Goal: Task Accomplishment & Management: Use online tool/utility

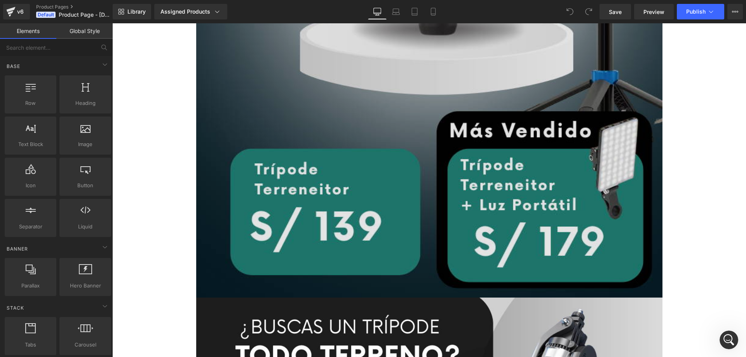
scroll to position [505, 0]
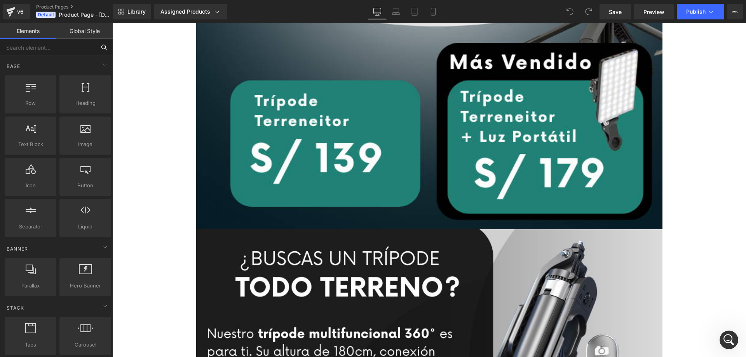
click at [49, 52] on input "text" at bounding box center [48, 47] width 96 height 17
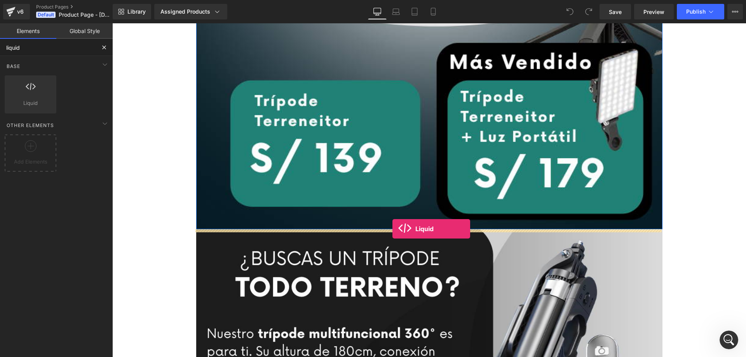
drag, startPoint x: 150, startPoint y: 126, endPoint x: 392, endPoint y: 229, distance: 263.2
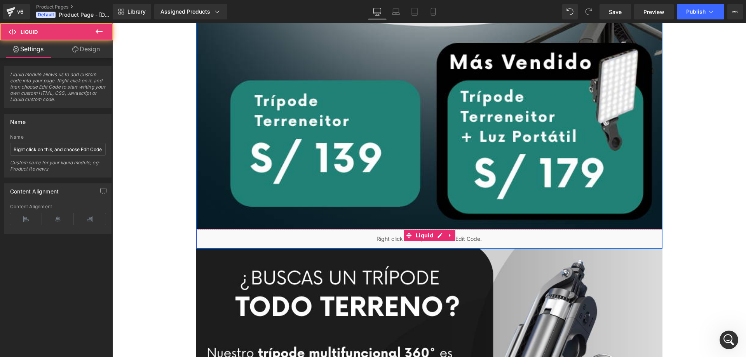
click at [384, 242] on div "Liquid" at bounding box center [429, 238] width 466 height 19
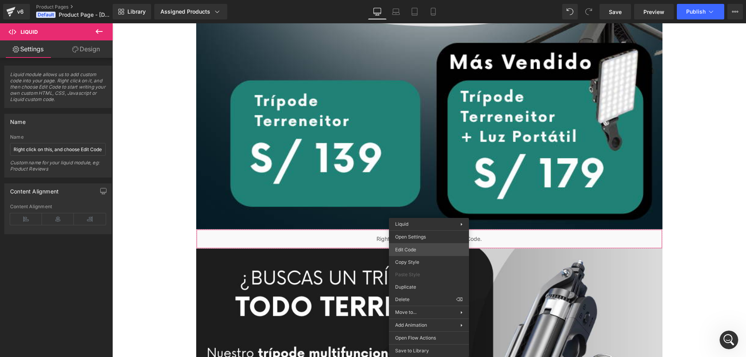
click at [415, 0] on div "Liquid You are previewing how the will restyle your page. You can not edit Elem…" at bounding box center [373, 0] width 746 height 0
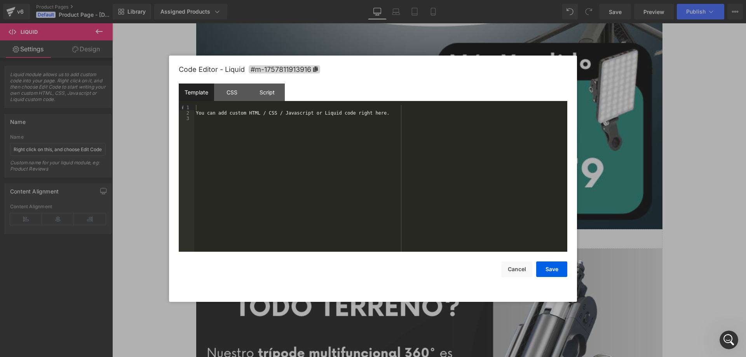
click at [312, 128] on div "You can add custom HTML / CSS / Javascript or Liquid code right here." at bounding box center [380, 184] width 373 height 158
click at [303, 134] on div at bounding box center [380, 184] width 373 height 158
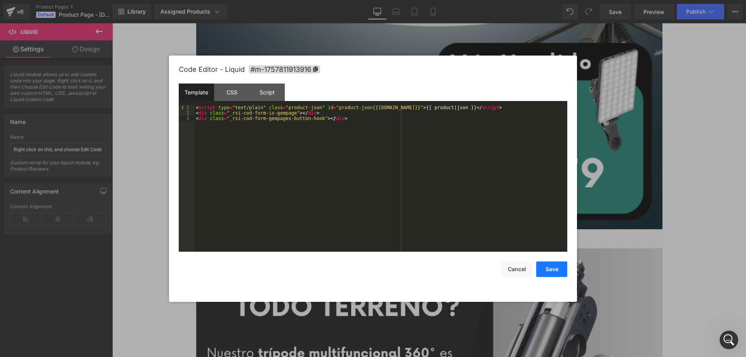
click at [555, 265] on button "Save" at bounding box center [551, 270] width 31 height 16
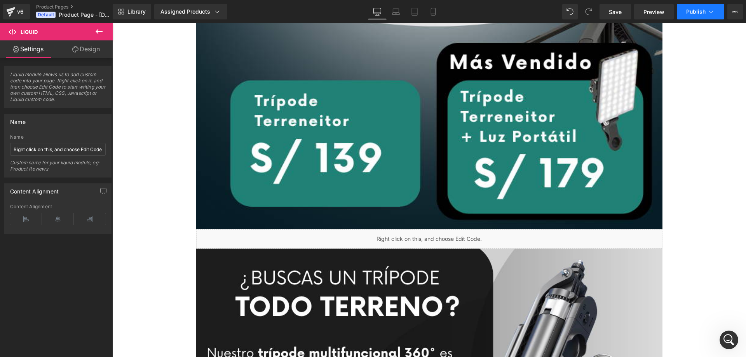
click at [696, 14] on span "Publish" at bounding box center [695, 12] width 19 height 6
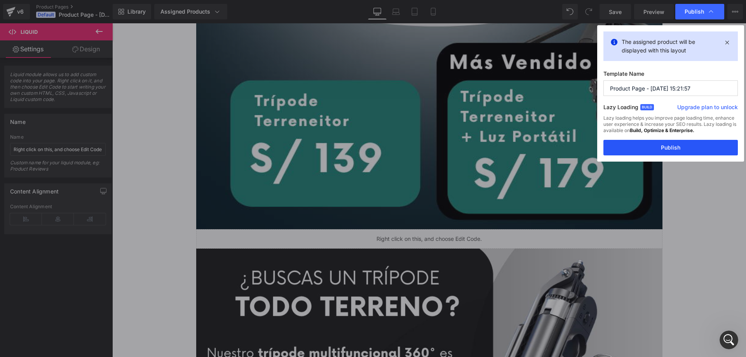
click at [666, 149] on button "Publish" at bounding box center [670, 148] width 134 height 16
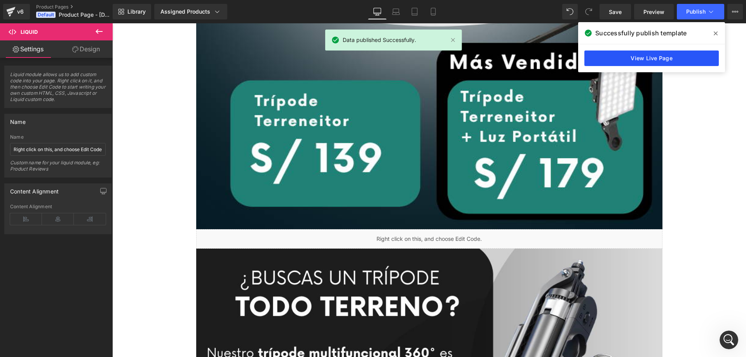
click at [693, 60] on link "View Live Page" at bounding box center [651, 59] width 134 height 16
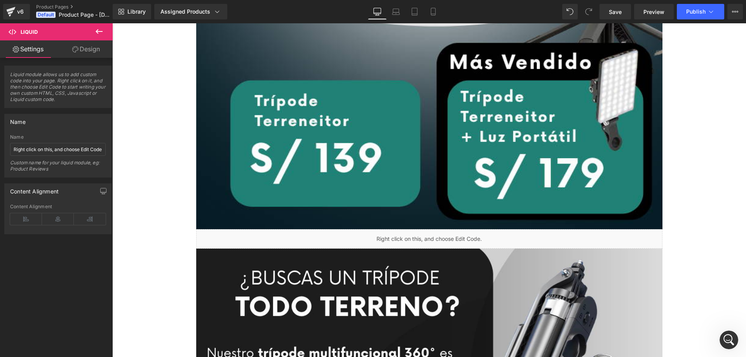
drag, startPoint x: 98, startPoint y: 33, endPoint x: 7, endPoint y: 14, distance: 93.7
click at [98, 33] on icon at bounding box center [98, 31] width 9 height 9
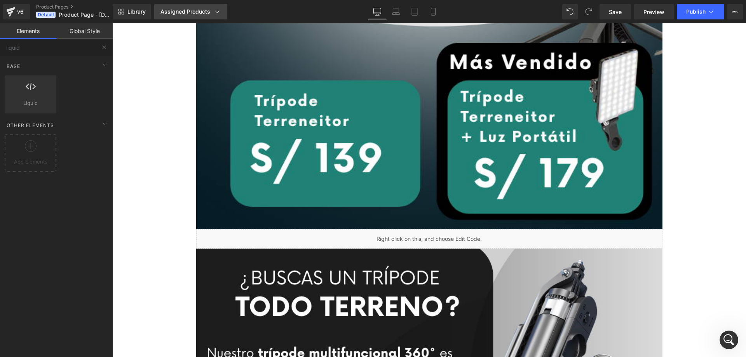
click at [167, 12] on div "Assigned Products" at bounding box center [190, 12] width 61 height 8
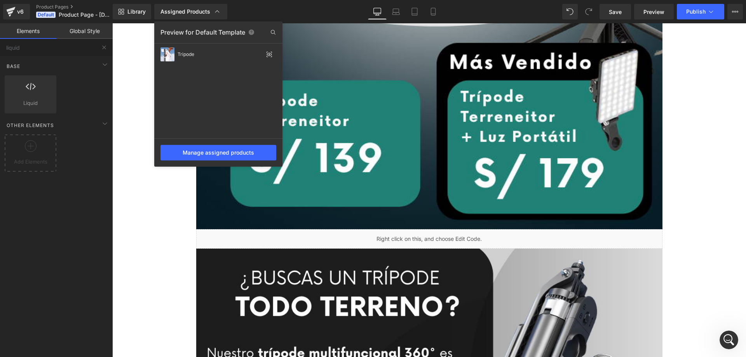
click at [391, 232] on div at bounding box center [429, 190] width 634 height 334
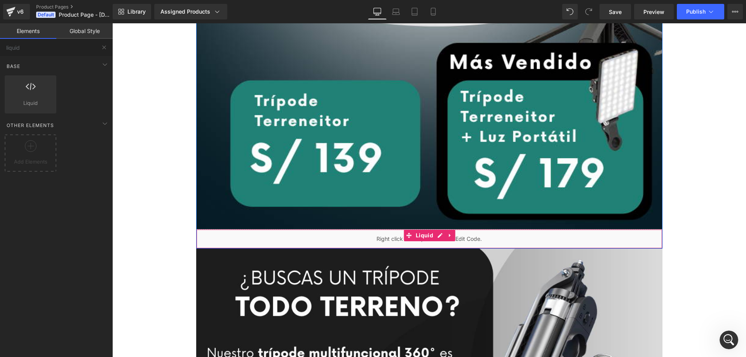
drag, startPoint x: 374, startPoint y: 243, endPoint x: 384, endPoint y: 241, distance: 10.7
click at [373, 243] on div "Liquid" at bounding box center [429, 238] width 466 height 19
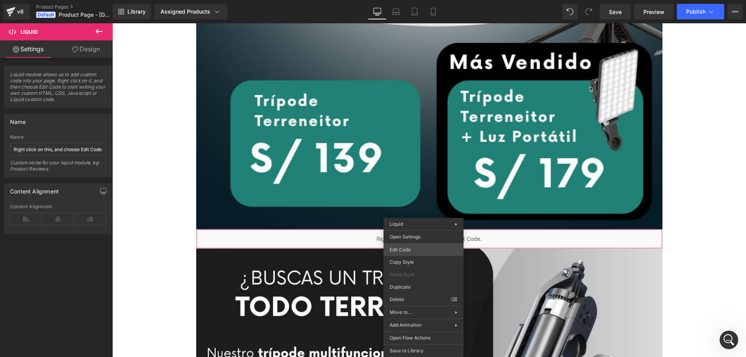
click at [427, 0] on div "Liquid You are previewing how the will restyle your page. You can not edit Elem…" at bounding box center [373, 0] width 746 height 0
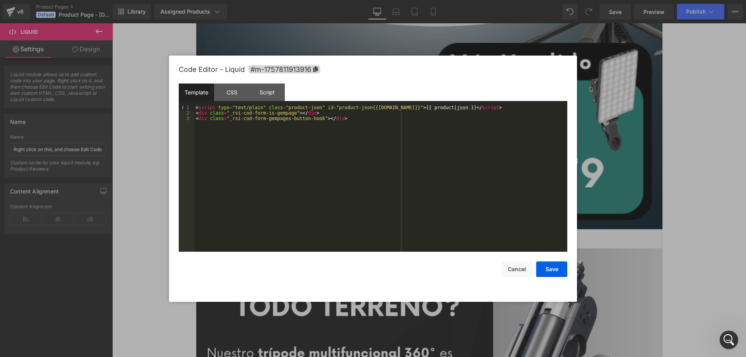
click at [634, 114] on div at bounding box center [373, 178] width 746 height 357
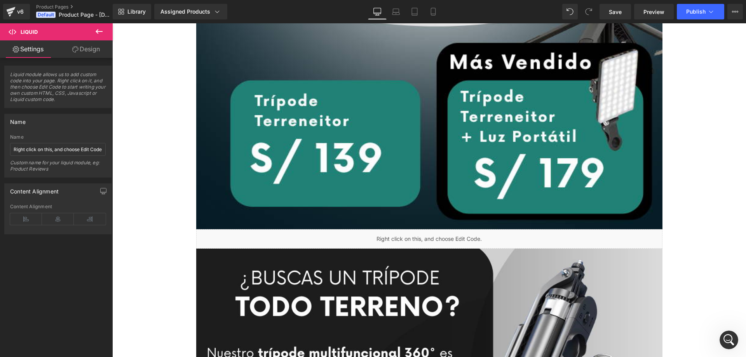
click at [95, 29] on icon at bounding box center [98, 31] width 9 height 9
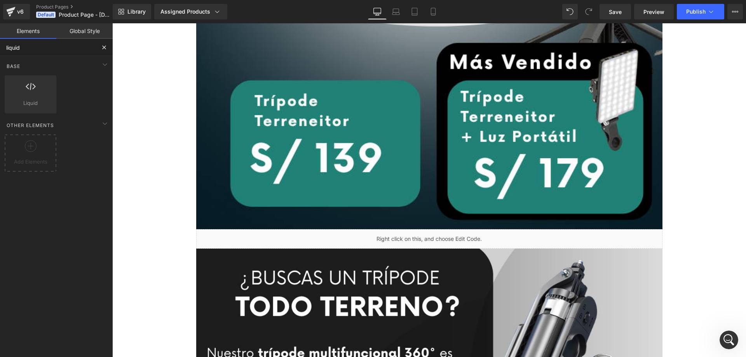
click at [62, 41] on input "liquid" at bounding box center [48, 47] width 96 height 17
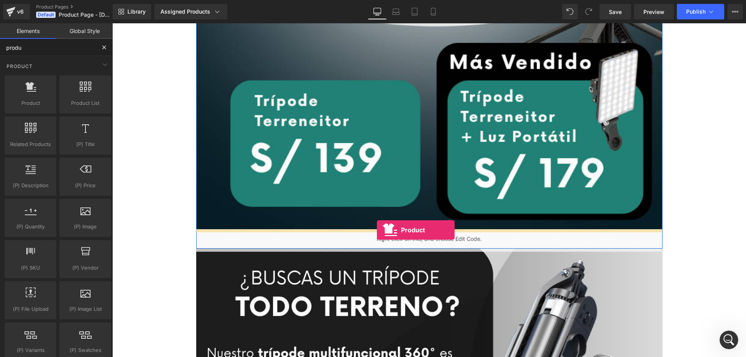
drag, startPoint x: 156, startPoint y: 129, endPoint x: 377, endPoint y: 230, distance: 243.1
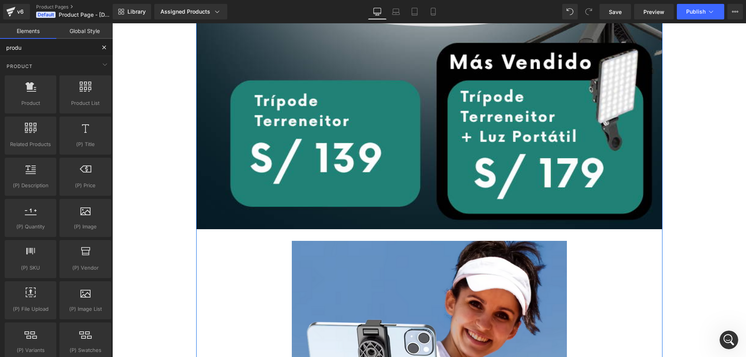
type input "produ"
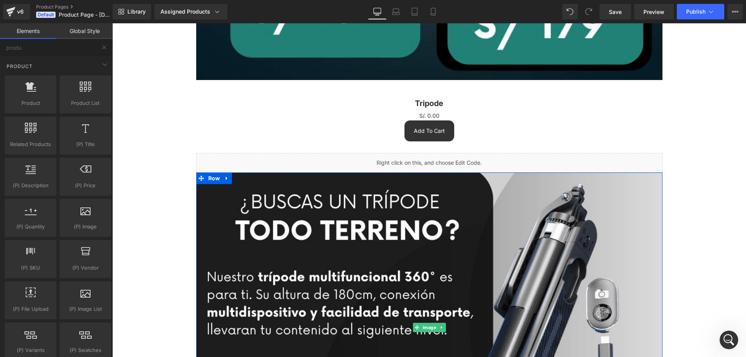
scroll to position [634, 0]
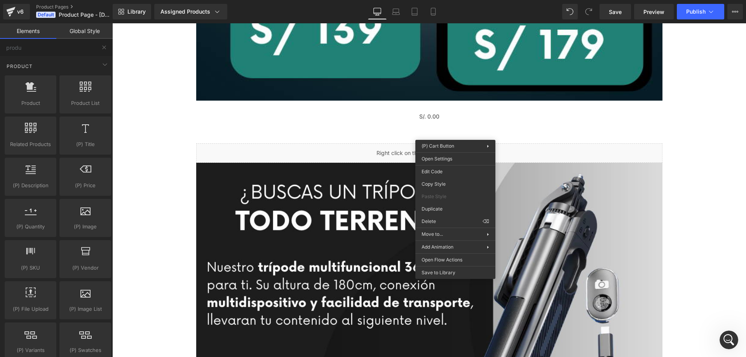
drag, startPoint x: 553, startPoint y: 245, endPoint x: 429, endPoint y: 131, distance: 168.9
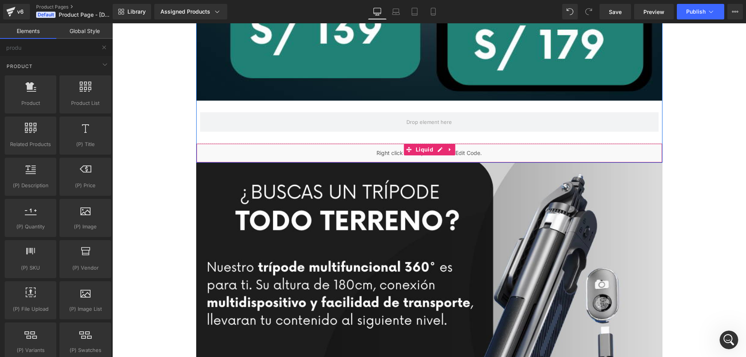
click at [406, 147] on icon at bounding box center [408, 150] width 5 height 6
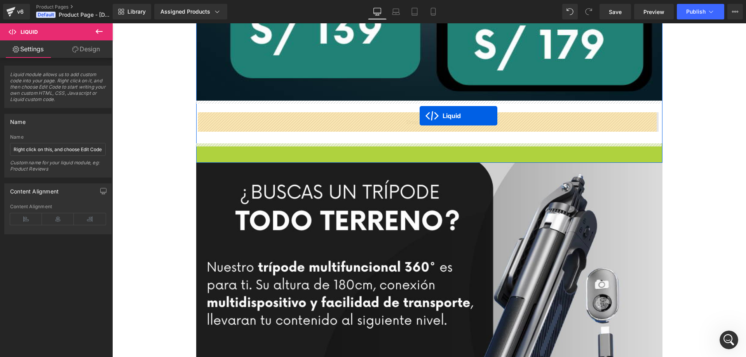
drag, startPoint x: 408, startPoint y: 150, endPoint x: 420, endPoint y: 116, distance: 36.0
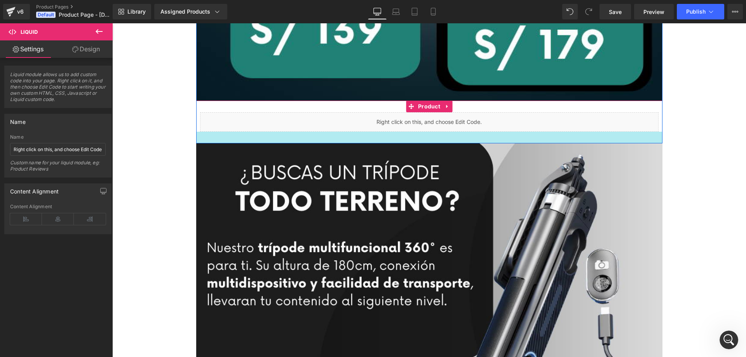
click at [410, 140] on div at bounding box center [429, 138] width 466 height 12
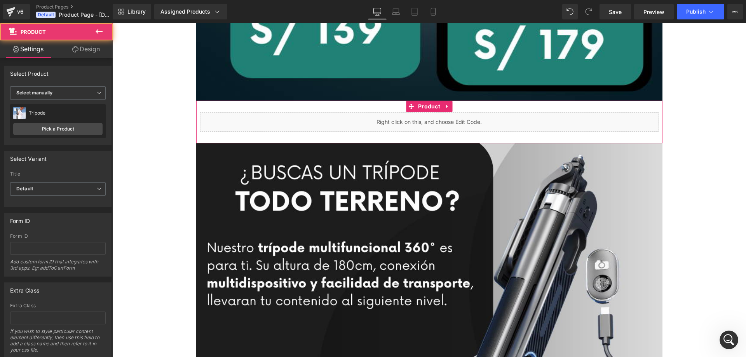
click at [78, 50] on link "Design" at bounding box center [86, 48] width 56 height 17
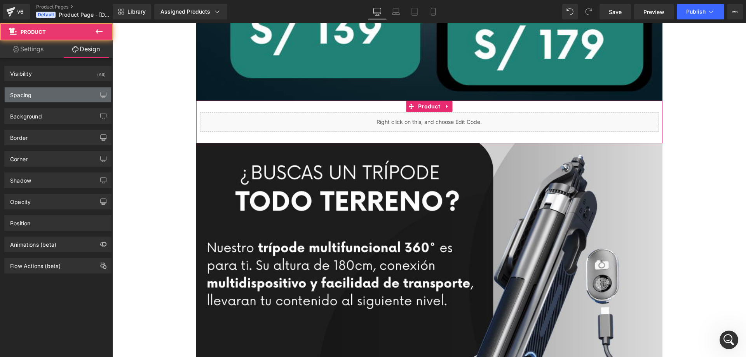
type input "0"
type input "30"
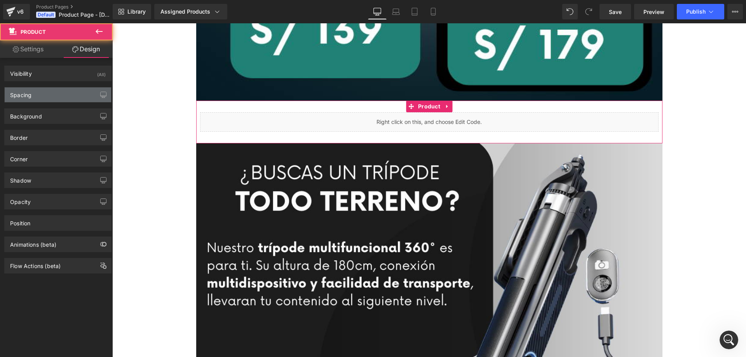
type input "10"
type input "30"
type input "10"
click at [49, 92] on div "Spacing" at bounding box center [58, 94] width 106 height 15
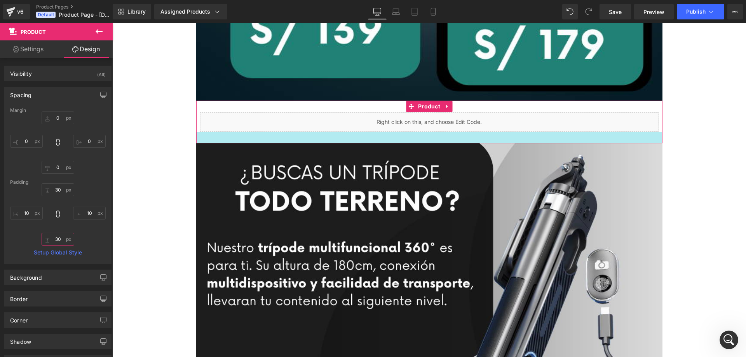
click at [54, 236] on input "30" at bounding box center [58, 239] width 33 height 13
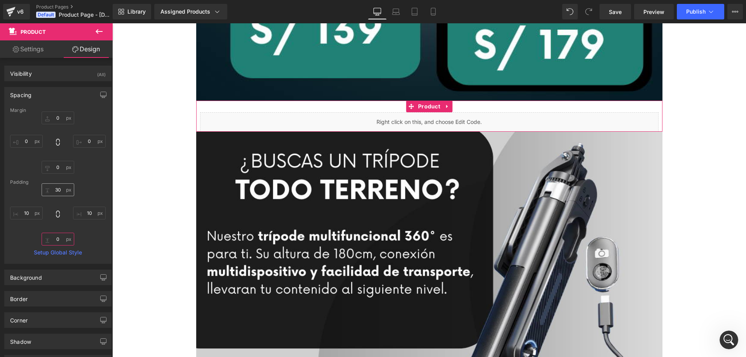
type input "0"
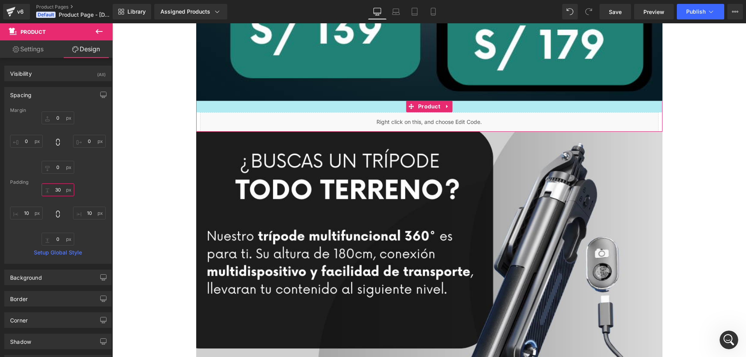
click at [56, 189] on input "30" at bounding box center [58, 189] width 33 height 13
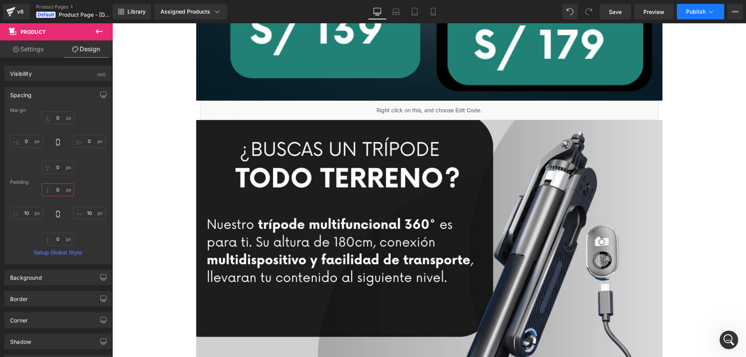
type input "0"
click at [691, 12] on span "Publish" at bounding box center [695, 12] width 19 height 6
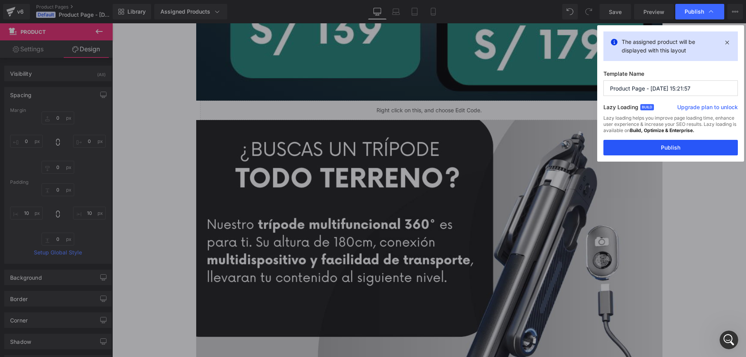
click at [654, 149] on button "Publish" at bounding box center [670, 148] width 134 height 16
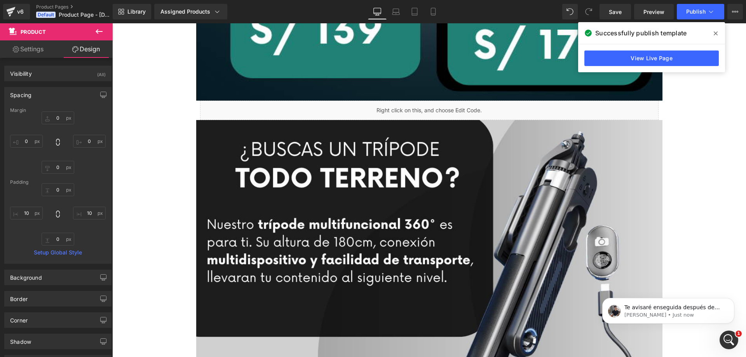
scroll to position [0, 0]
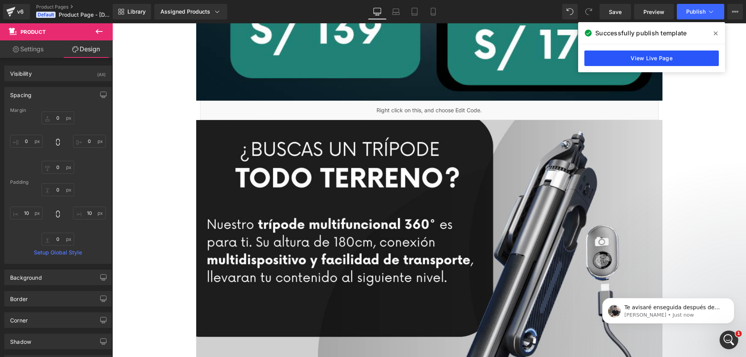
click at [672, 56] on link "View Live Page" at bounding box center [651, 59] width 134 height 16
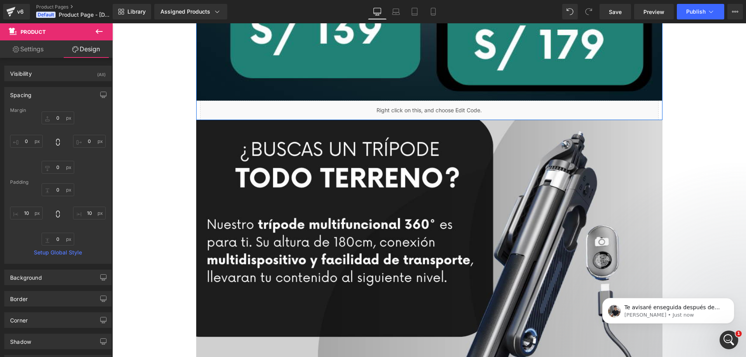
click at [222, 107] on div "Liquid" at bounding box center [429, 110] width 459 height 19
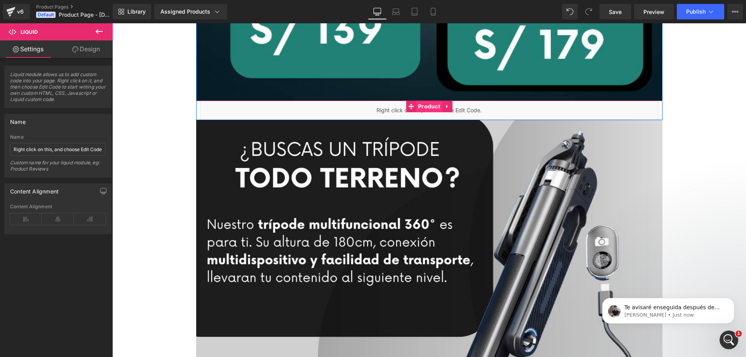
click at [427, 107] on span "Product" at bounding box center [429, 107] width 26 height 12
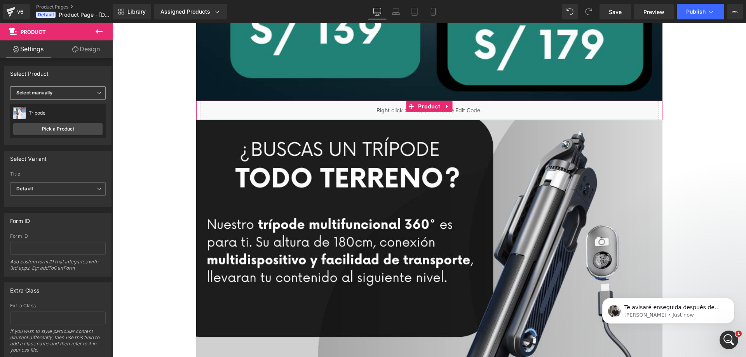
click at [85, 91] on span "Select manually" at bounding box center [58, 93] width 96 height 14
click at [73, 104] on div "Display by assigned product" at bounding box center [53, 105] width 63 height 5
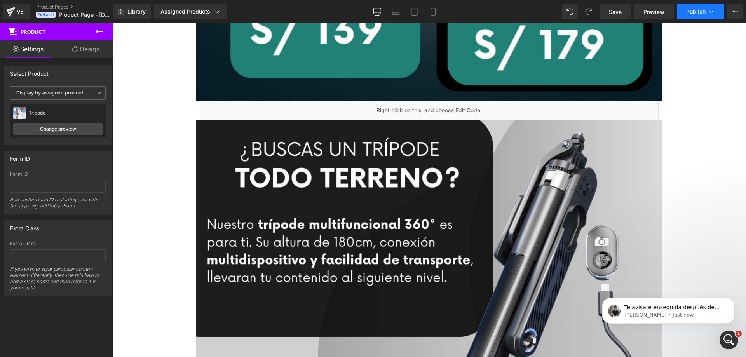
click at [692, 9] on span "Publish" at bounding box center [695, 12] width 19 height 6
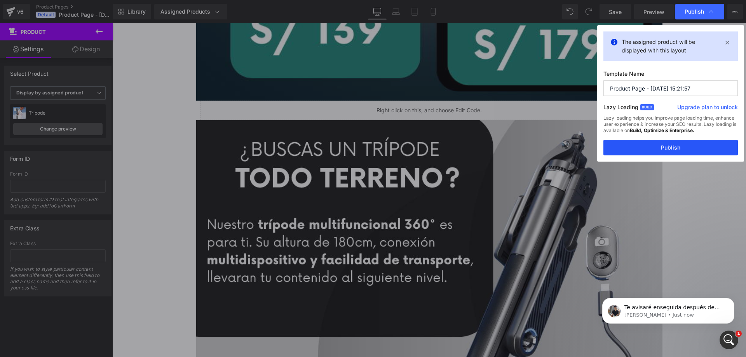
drag, startPoint x: 620, startPoint y: 141, endPoint x: 463, endPoint y: 132, distance: 157.7
click at [620, 141] on button "Publish" at bounding box center [670, 148] width 134 height 16
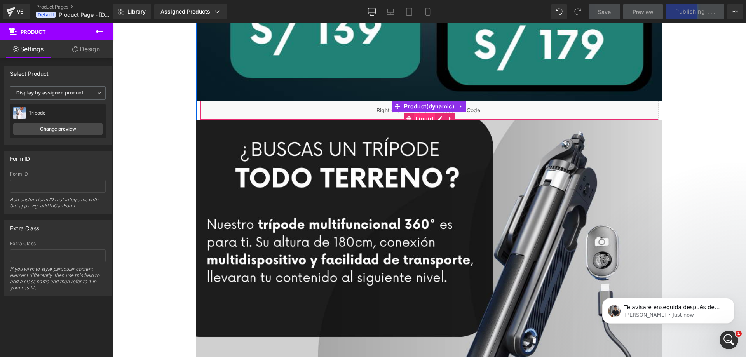
click at [424, 115] on span "Liquid" at bounding box center [424, 119] width 21 height 12
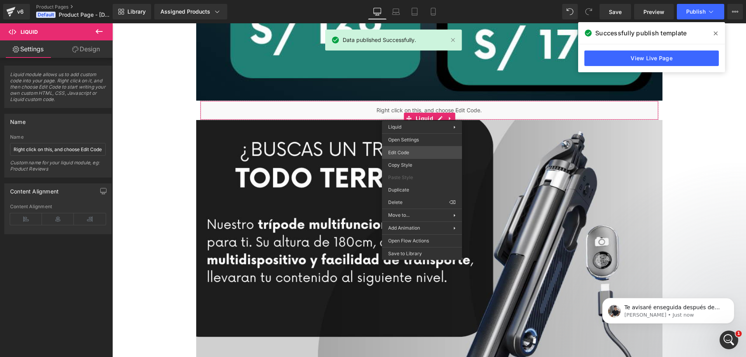
click at [412, 0] on div "Liquid You are previewing how the will restyle your page. You can not edit Elem…" at bounding box center [373, 0] width 746 height 0
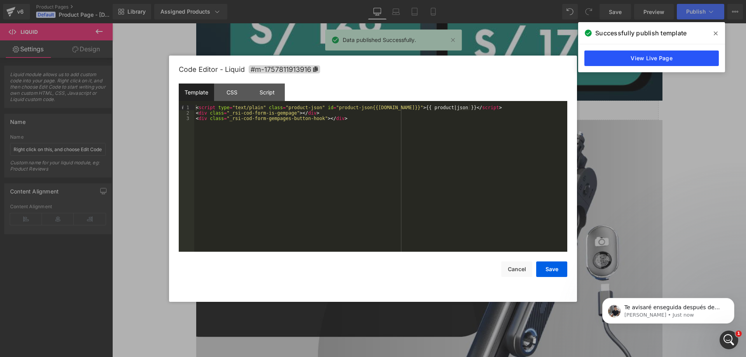
click at [697, 63] on link "View Live Page" at bounding box center [651, 59] width 134 height 16
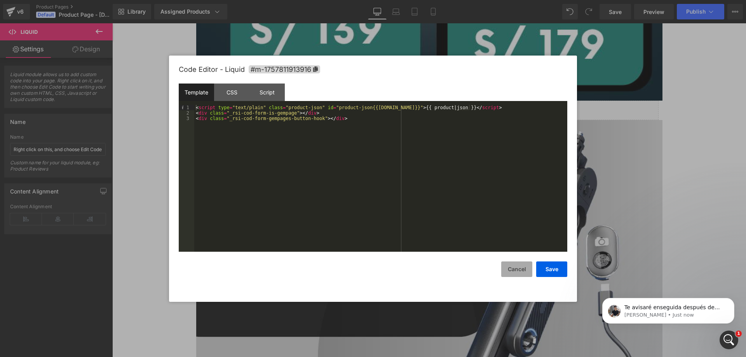
click at [520, 273] on button "Cancel" at bounding box center [516, 270] width 31 height 16
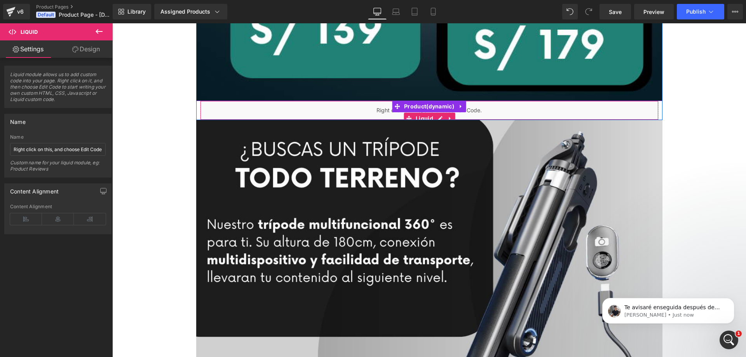
click at [479, 108] on div "Liquid" at bounding box center [429, 110] width 459 height 19
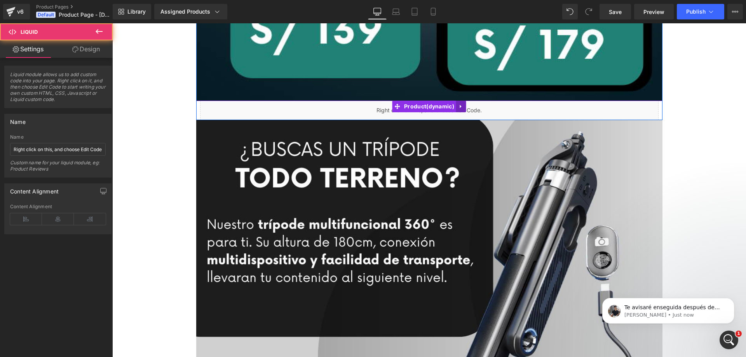
click at [459, 106] on icon at bounding box center [461, 107] width 5 height 6
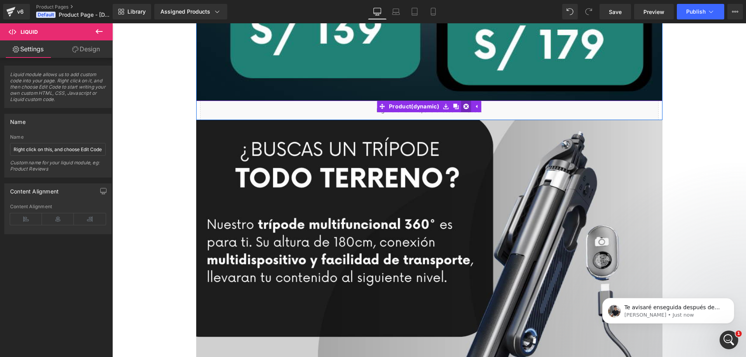
click at [464, 104] on icon at bounding box center [466, 107] width 5 height 6
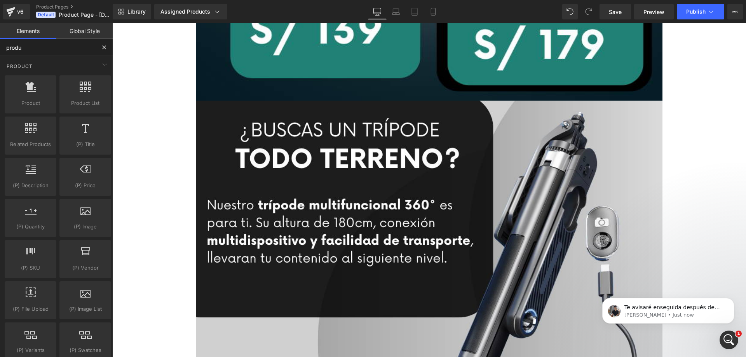
click at [55, 49] on input "produ" at bounding box center [48, 47] width 96 height 17
click at [54, 49] on input "produbu" at bounding box center [48, 47] width 96 height 17
type input "bu"
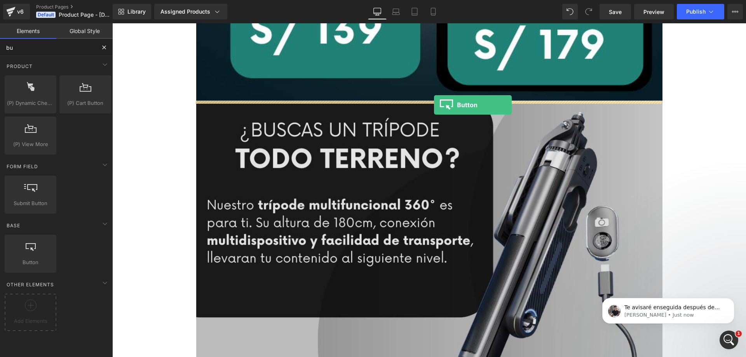
drag, startPoint x: 195, startPoint y: 263, endPoint x: 434, endPoint y: 105, distance: 287.1
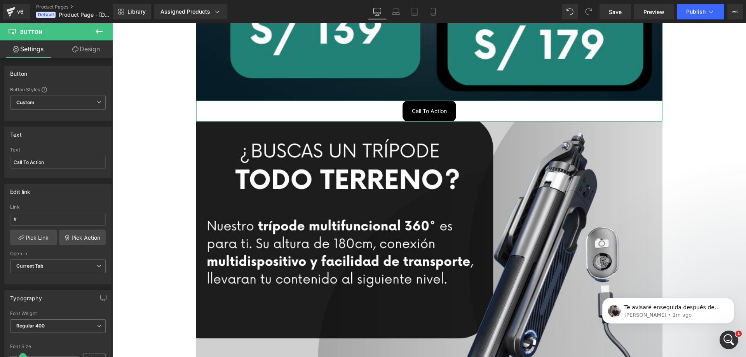
click at [77, 49] on icon at bounding box center [75, 49] width 6 height 6
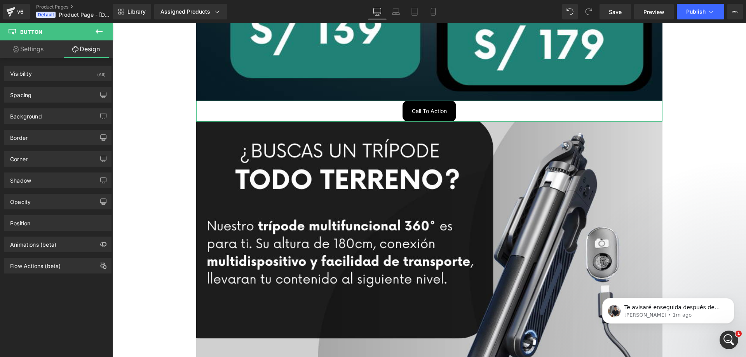
click at [43, 51] on link "Settings" at bounding box center [28, 48] width 56 height 17
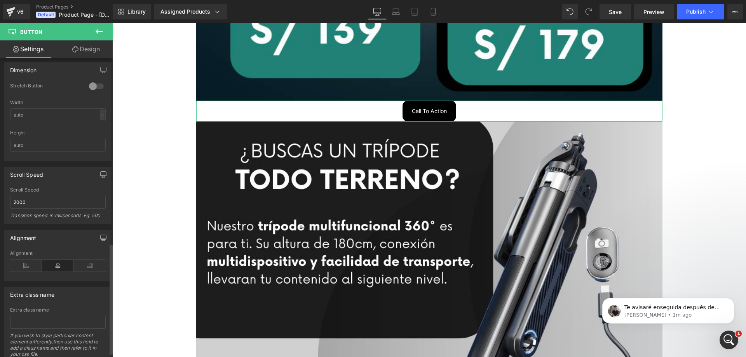
scroll to position [513, 0]
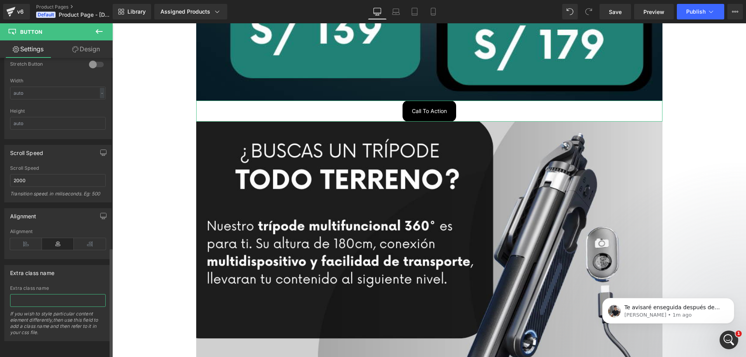
click at [66, 294] on input "text" at bounding box center [58, 300] width 96 height 13
paste input "_rsi-cod-form-gempages-button-overwrite _rsi-cod-form-is-gempage"
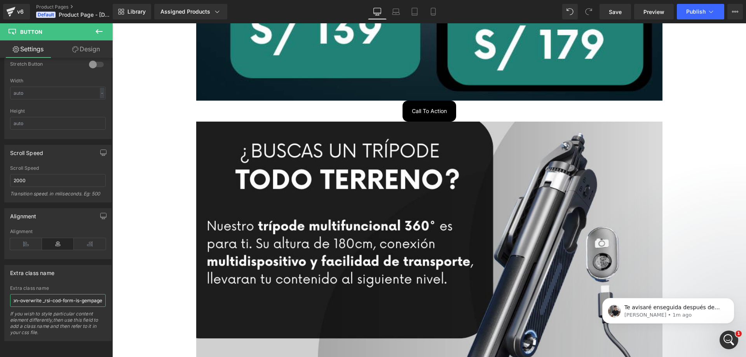
type input "_rsi-cod-form-gempages-button-overwrite _rsi-cod-form-is-gempage"
click at [692, 9] on span "Publish" at bounding box center [695, 12] width 19 height 6
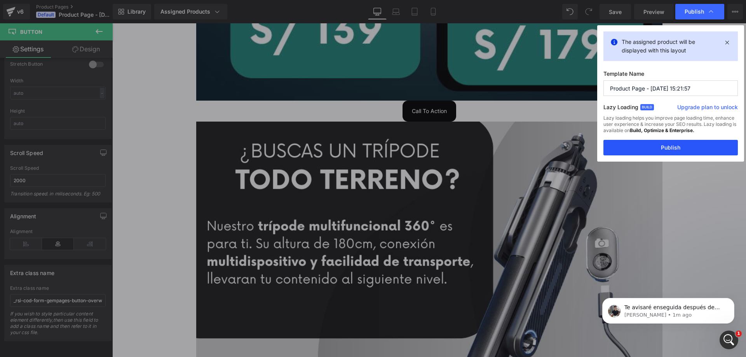
click at [652, 149] on button "Publish" at bounding box center [670, 148] width 134 height 16
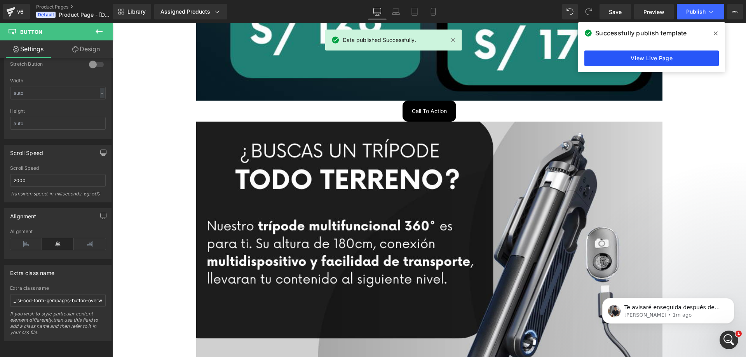
click at [649, 61] on link "View Live Page" at bounding box center [651, 59] width 134 height 16
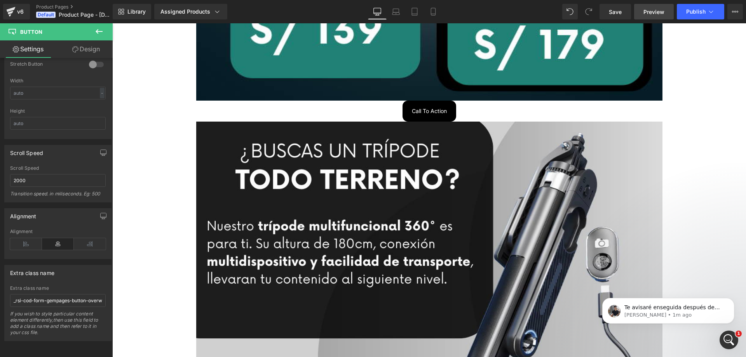
click at [651, 11] on span "Preview" at bounding box center [654, 12] width 21 height 8
click at [195, 9] on div "Assigned Products" at bounding box center [190, 12] width 61 height 8
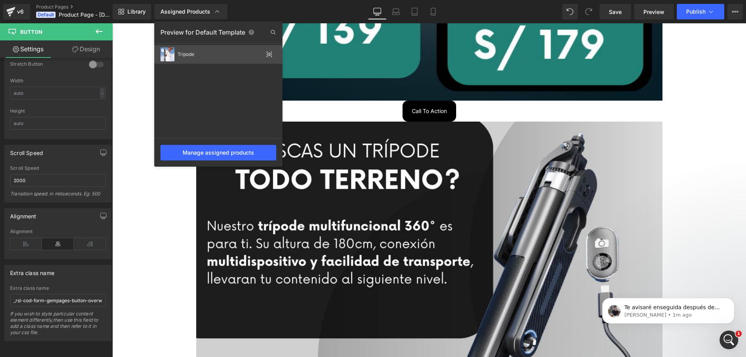
click at [267, 54] on icon at bounding box center [269, 54] width 6 height 6
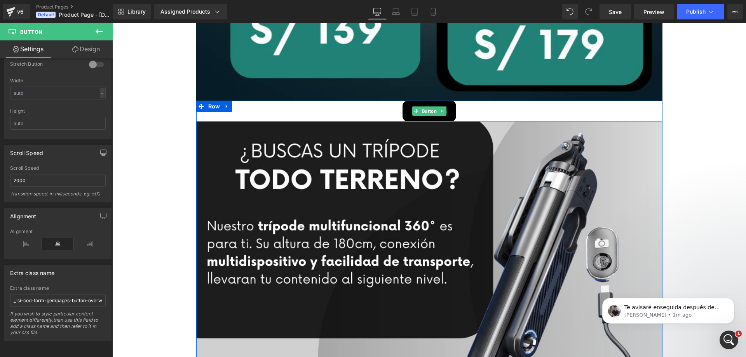
click at [307, 109] on div "Call To Action" at bounding box center [429, 111] width 466 height 21
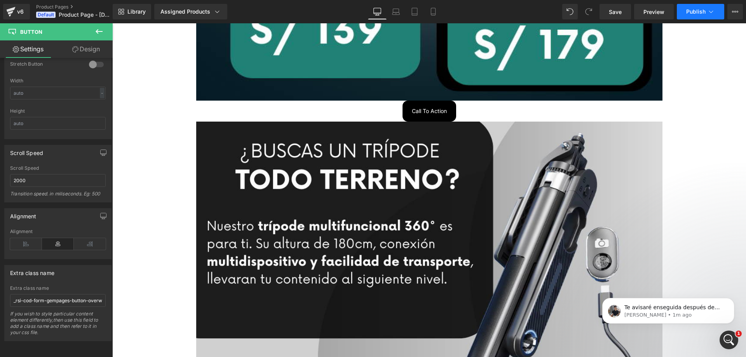
click at [707, 17] on button "Publish" at bounding box center [700, 12] width 47 height 16
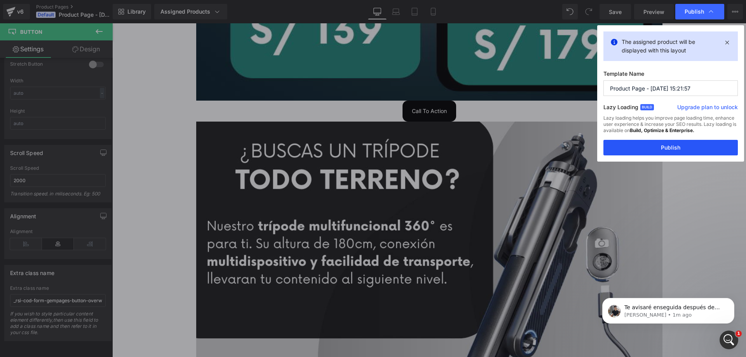
click at [673, 144] on button "Publish" at bounding box center [670, 148] width 134 height 16
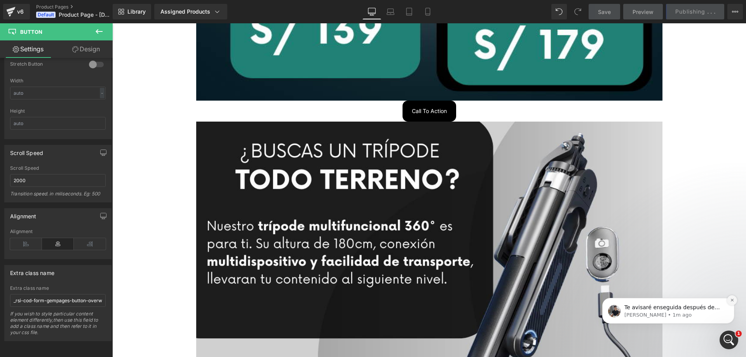
click at [730, 303] on button "Dismiss notification" at bounding box center [732, 300] width 10 height 10
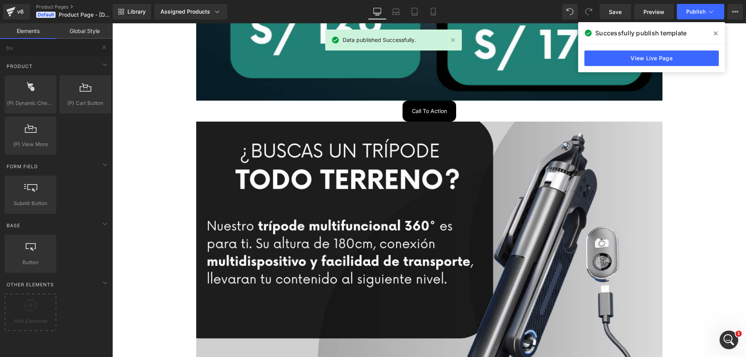
click at [714, 33] on icon at bounding box center [716, 33] width 4 height 6
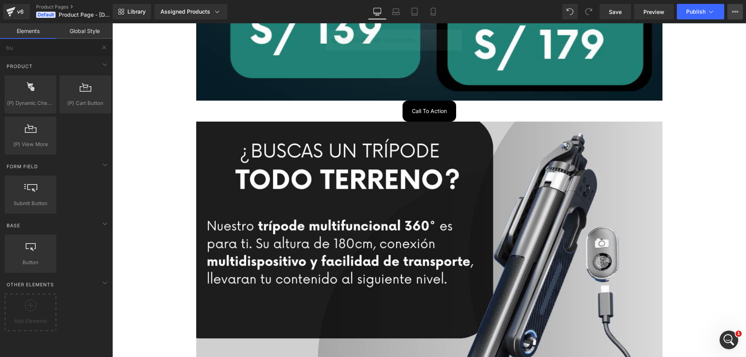
click at [731, 13] on button "Upgrade Plan View Live Page View with current Template Save Template to Library…" at bounding box center [735, 12] width 16 height 16
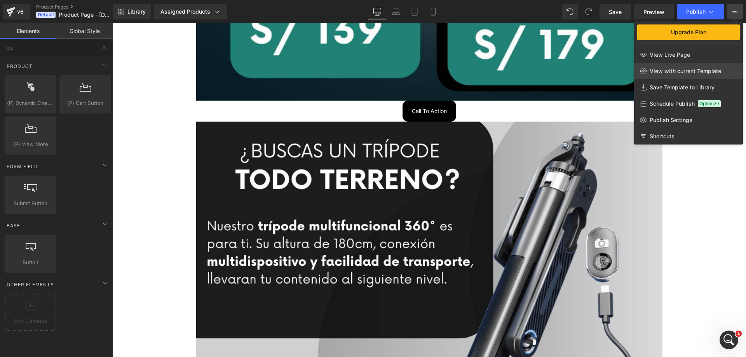
click at [691, 67] on link "View with current Template" at bounding box center [688, 71] width 109 height 16
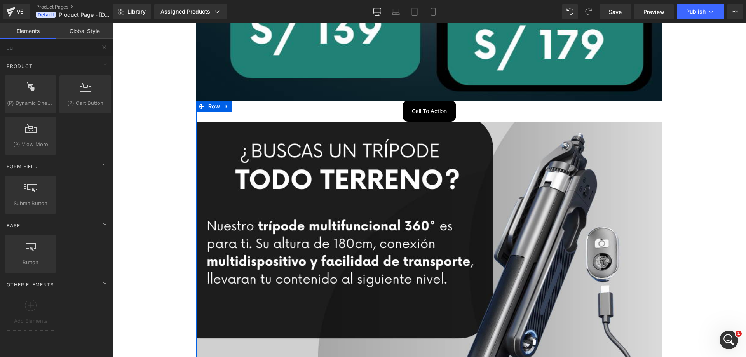
click at [474, 115] on div "Call To Action" at bounding box center [429, 111] width 466 height 21
click at [441, 111] on icon at bounding box center [441, 111] width 1 height 3
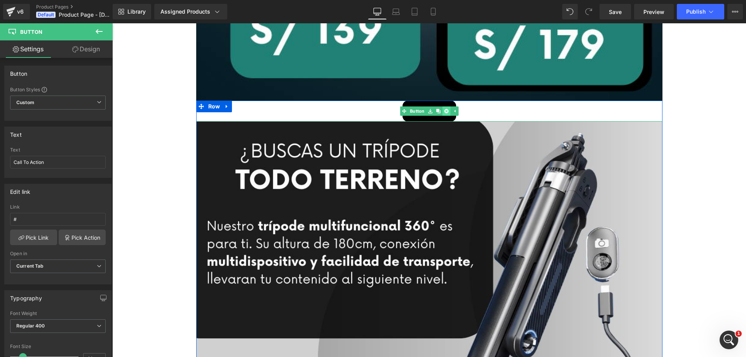
click at [446, 111] on icon at bounding box center [446, 111] width 4 height 4
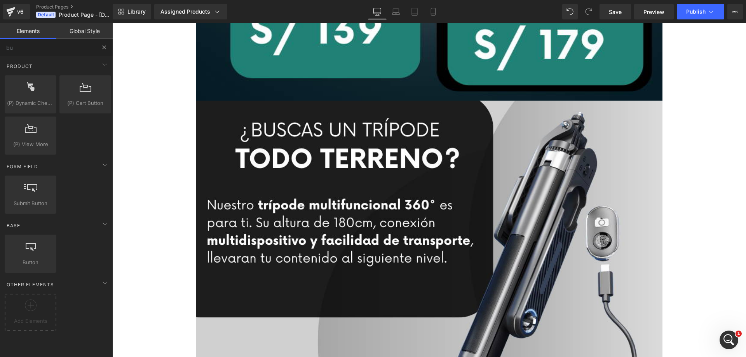
click at [102, 53] on button at bounding box center [104, 47] width 17 height 17
click at [84, 47] on input "bu" at bounding box center [48, 47] width 96 height 17
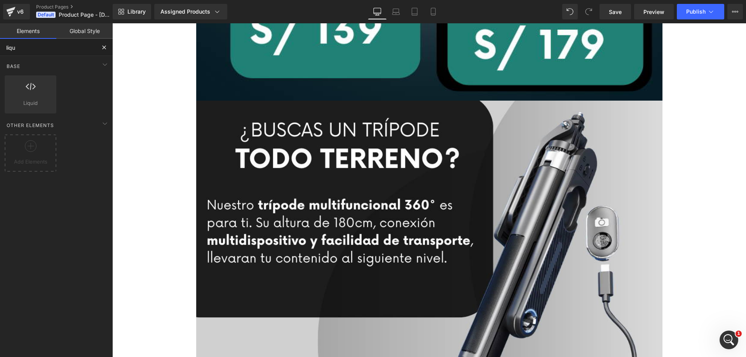
type input "liqui"
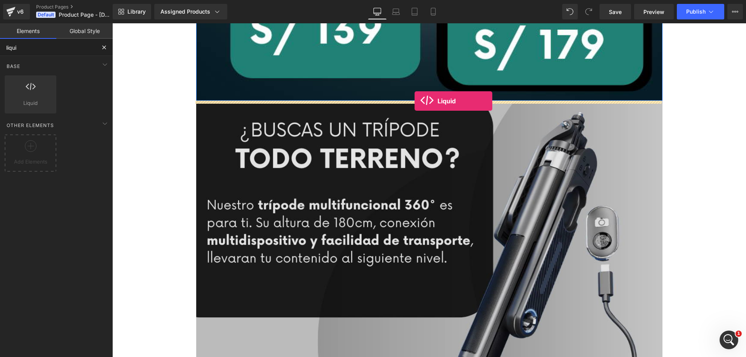
drag, startPoint x: 213, startPoint y: 123, endPoint x: 415, endPoint y: 101, distance: 202.9
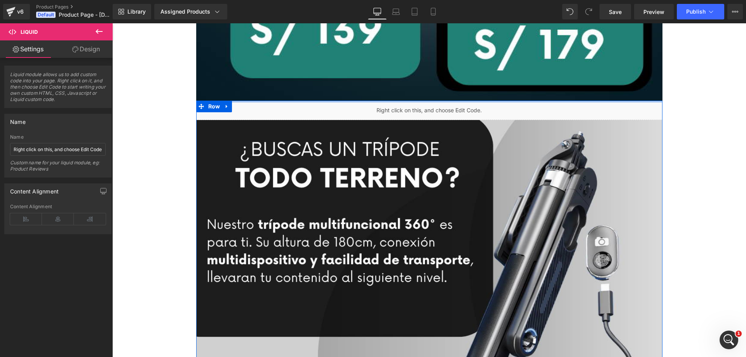
click at [386, 106] on div "Liquid Image Row" at bounding box center [429, 266] width 466 height 330
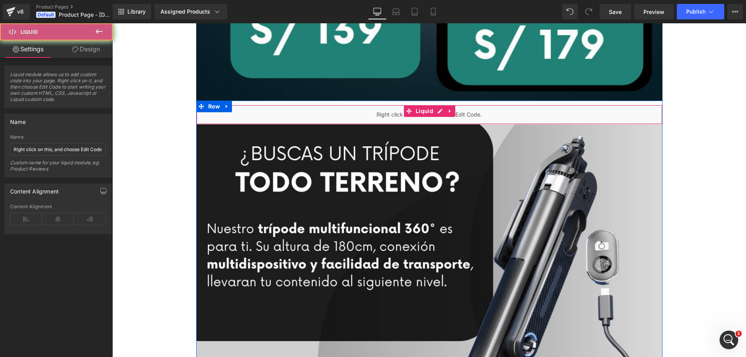
click at [380, 112] on div "Liquid" at bounding box center [429, 114] width 466 height 19
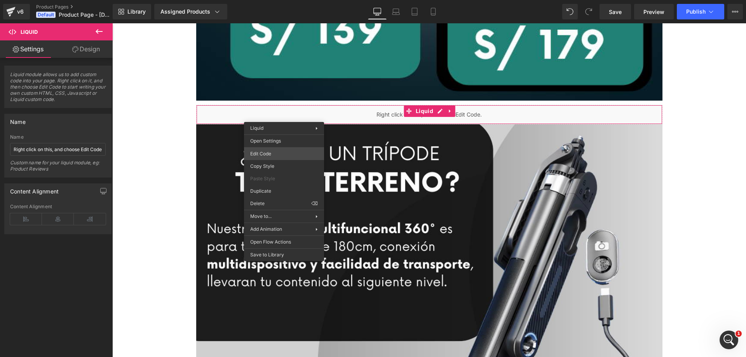
click at [269, 0] on div "Liquid You are previewing how the will restyle your page. You can not edit Elem…" at bounding box center [373, 0] width 746 height 0
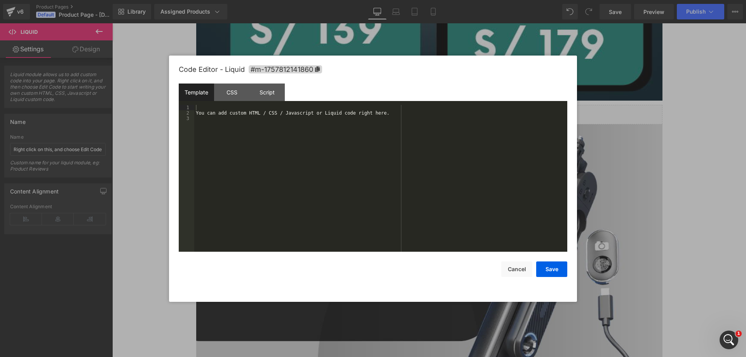
click at [287, 133] on div "You can add custom HTML / CSS / Javascript or Liquid code right here." at bounding box center [380, 184] width 373 height 158
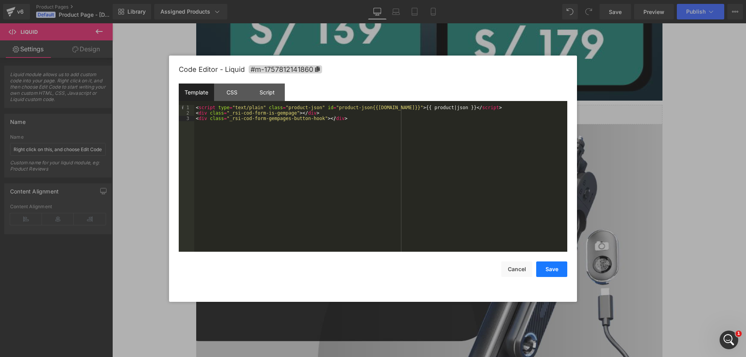
click at [556, 270] on button "Save" at bounding box center [551, 270] width 31 height 16
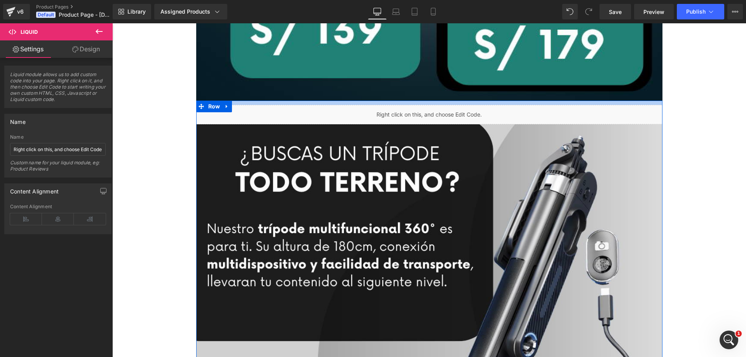
click at [421, 103] on div at bounding box center [429, 103] width 466 height 4
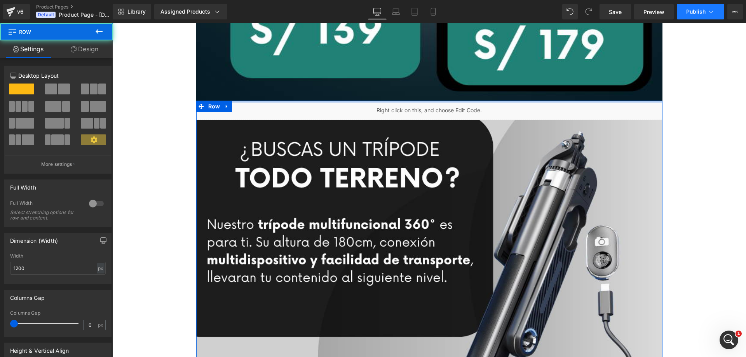
click at [684, 6] on button "Publish" at bounding box center [700, 12] width 47 height 16
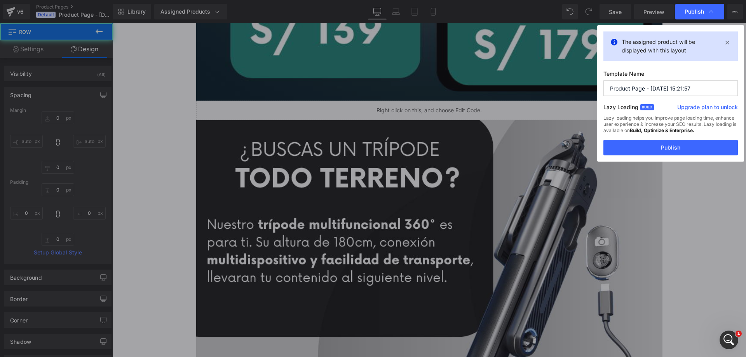
type input "0"
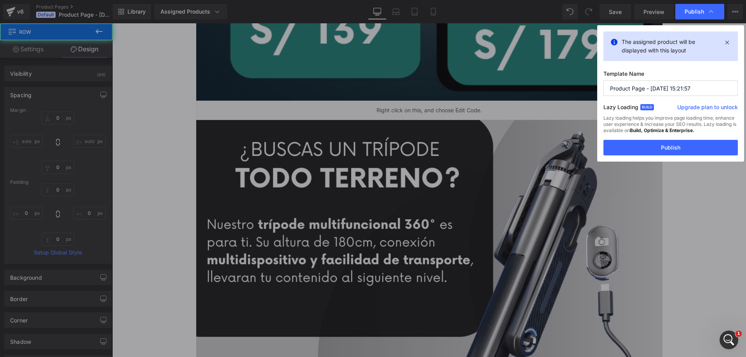
type input "0"
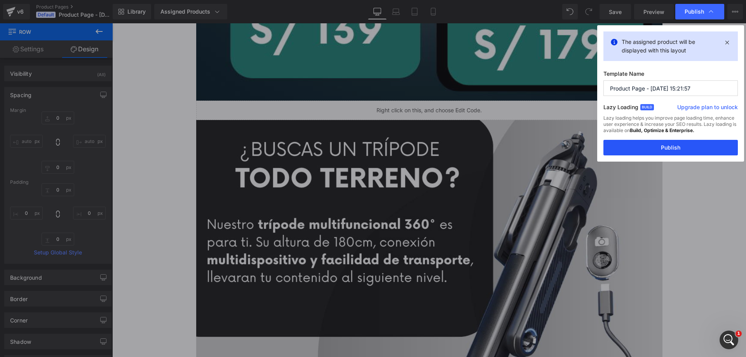
click at [695, 145] on button "Publish" at bounding box center [670, 148] width 134 height 16
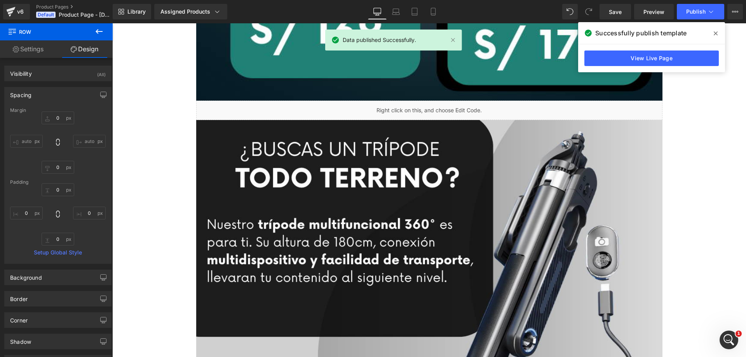
click at [713, 31] on span at bounding box center [716, 33] width 12 height 12
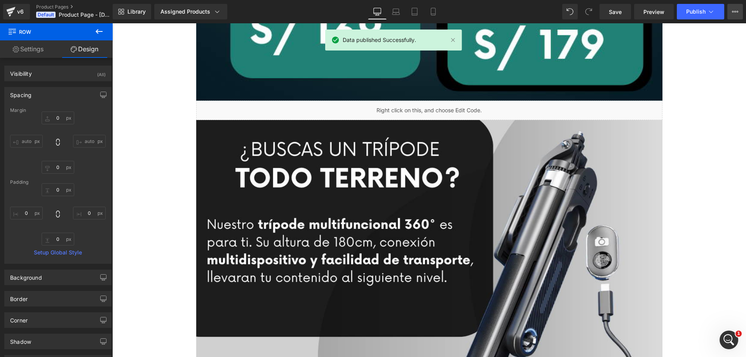
click at [739, 12] on button "Upgrade Plan View Live Page View with current Template Save Template to Library…" at bounding box center [735, 12] width 16 height 16
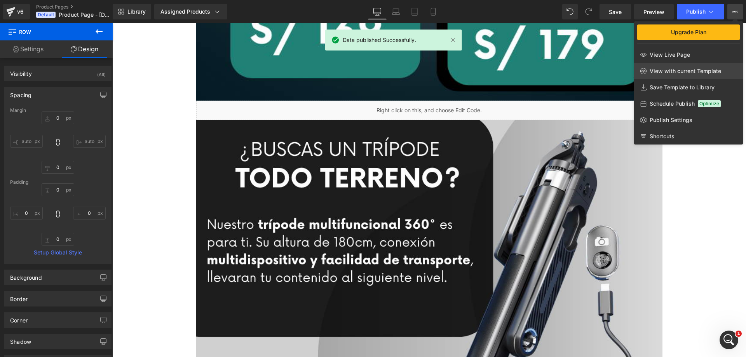
click at [666, 67] on link "View with current Template" at bounding box center [688, 71] width 109 height 16
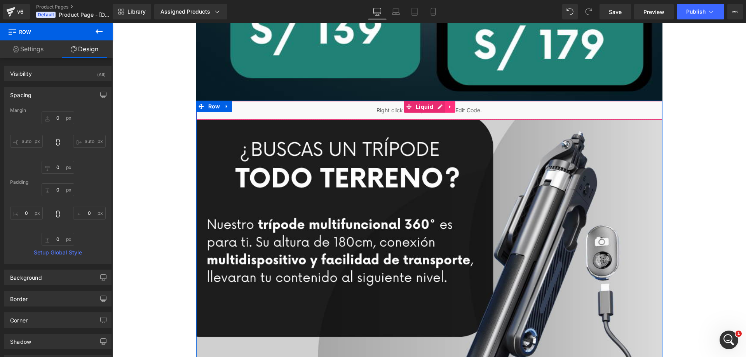
click at [451, 112] on link at bounding box center [450, 107] width 10 height 12
drag, startPoint x: 401, startPoint y: 111, endPoint x: 556, endPoint y: 27, distance: 176.5
click at [401, 111] on div "Liquid" at bounding box center [429, 110] width 466 height 19
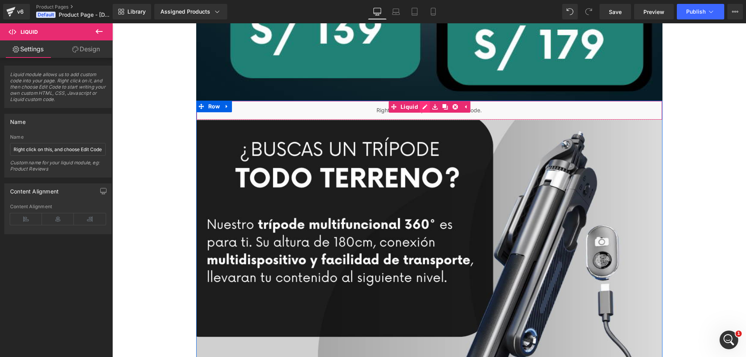
click at [422, 107] on div "Liquid" at bounding box center [429, 110] width 466 height 19
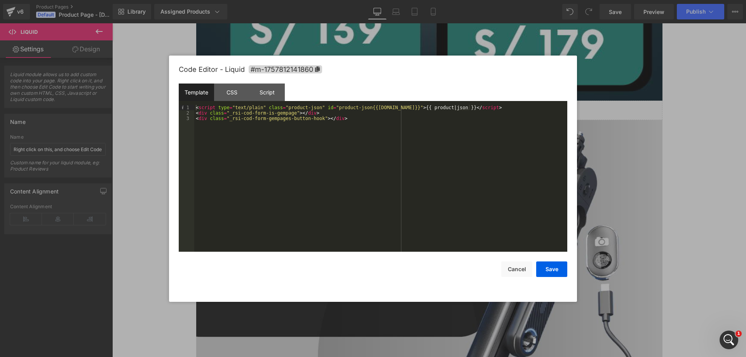
click at [386, 111] on div "< script type = "text/plain" class = "product-json" id = "product-json{{[DOMAIN…" at bounding box center [380, 184] width 373 height 158
drag, startPoint x: 388, startPoint y: 106, endPoint x: 362, endPoint y: 106, distance: 25.7
click at [362, 106] on div "< script type = "text/plain" class = "product-json" id = "product-json{{[DOMAIN…" at bounding box center [380, 184] width 373 height 158
click at [558, 270] on button "Save" at bounding box center [551, 270] width 31 height 16
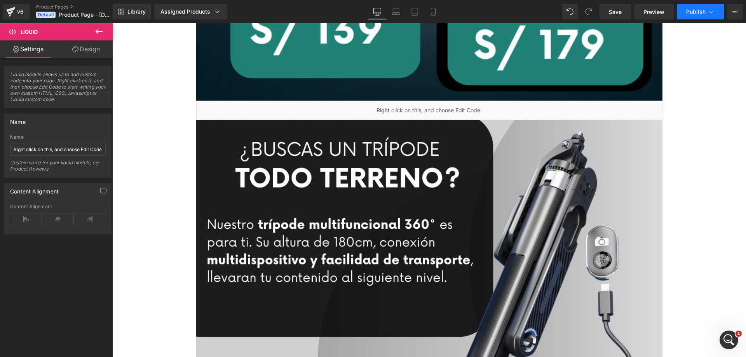
click at [699, 13] on span "Publish" at bounding box center [695, 12] width 19 height 6
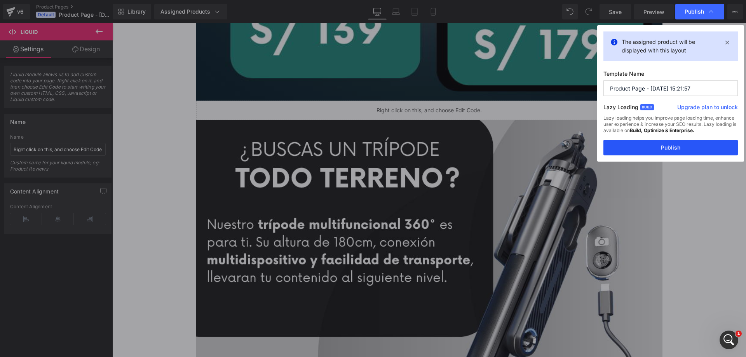
click at [676, 145] on button "Publish" at bounding box center [670, 148] width 134 height 16
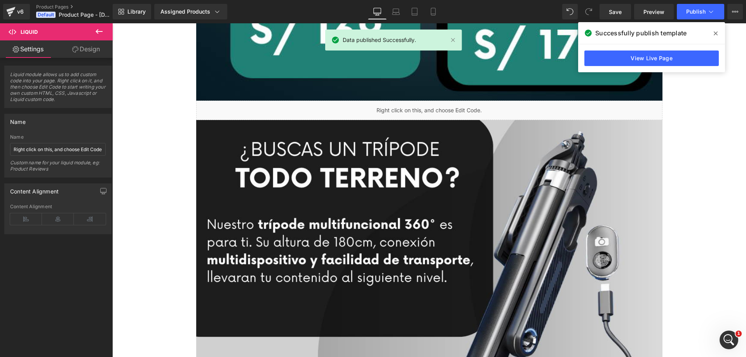
click at [714, 36] on span at bounding box center [716, 33] width 12 height 12
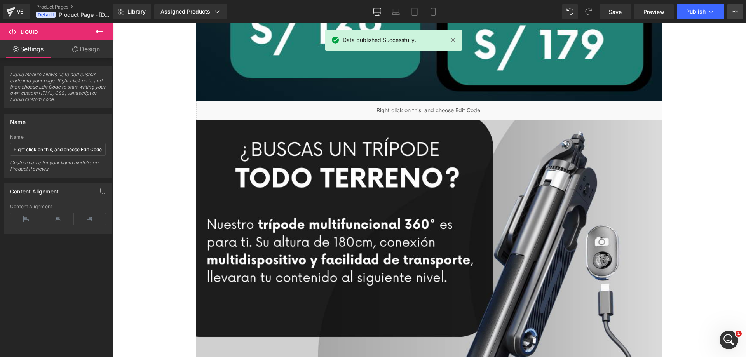
click at [733, 13] on icon at bounding box center [735, 12] width 6 height 6
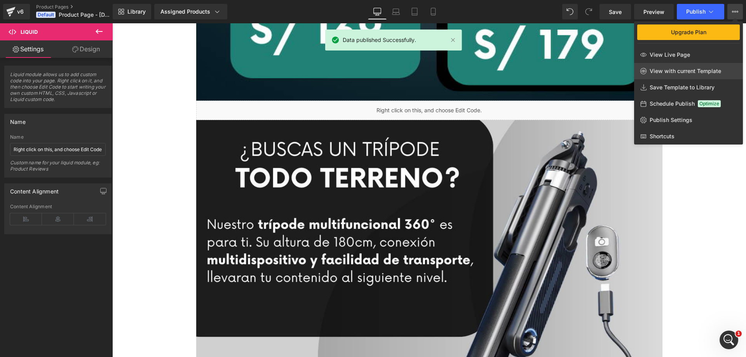
click at [701, 68] on span "View with current Template" at bounding box center [686, 71] width 72 height 7
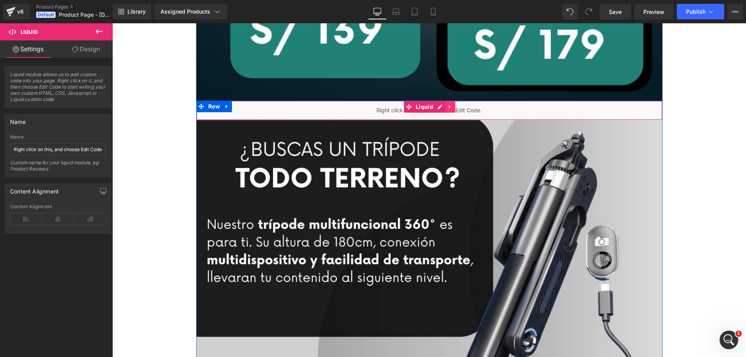
click at [448, 109] on icon at bounding box center [450, 107] width 5 height 6
click at [453, 109] on icon at bounding box center [455, 106] width 5 height 5
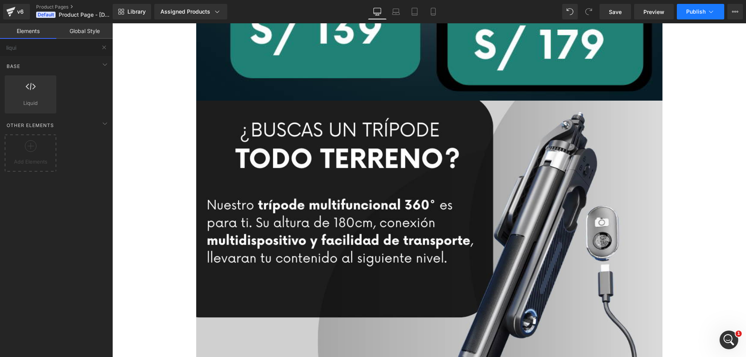
click at [705, 16] on button "Publish" at bounding box center [700, 12] width 47 height 16
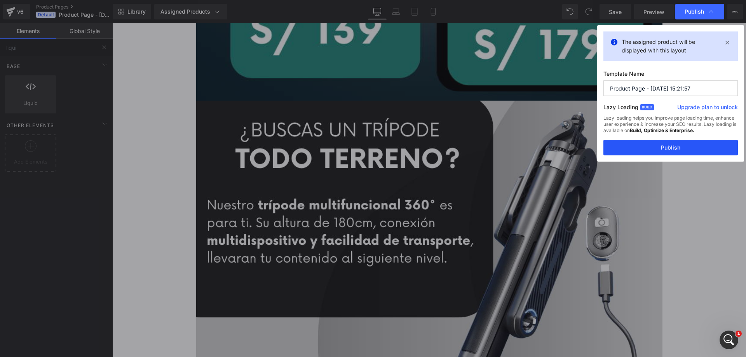
click at [663, 142] on button "Publish" at bounding box center [670, 148] width 134 height 16
